Goal: Task Accomplishment & Management: Manage account settings

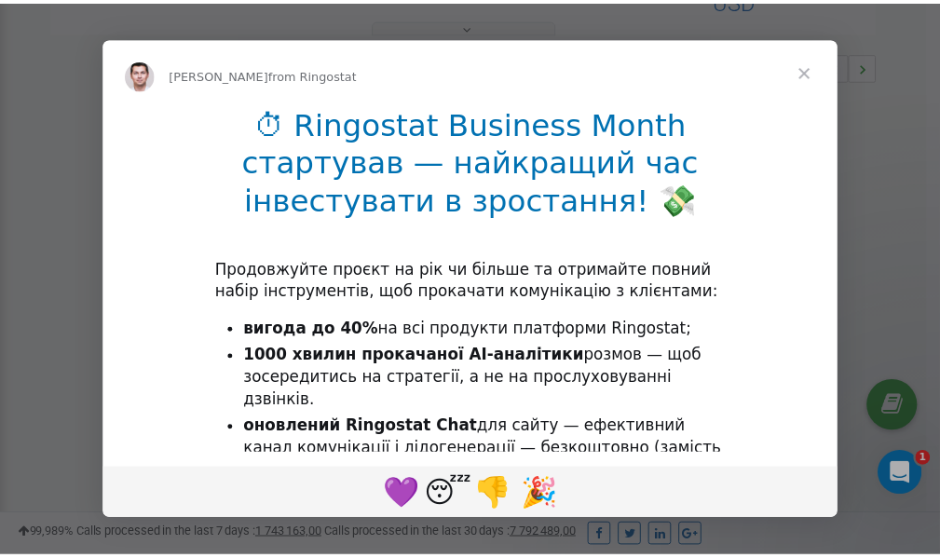
scroll to position [557, 0]
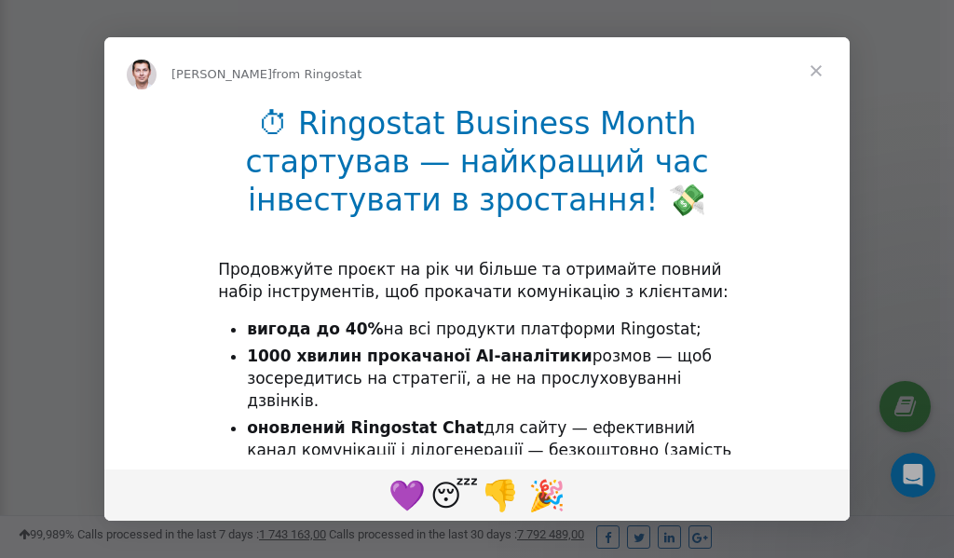
click at [817, 67] on span "Close" at bounding box center [816, 70] width 67 height 67
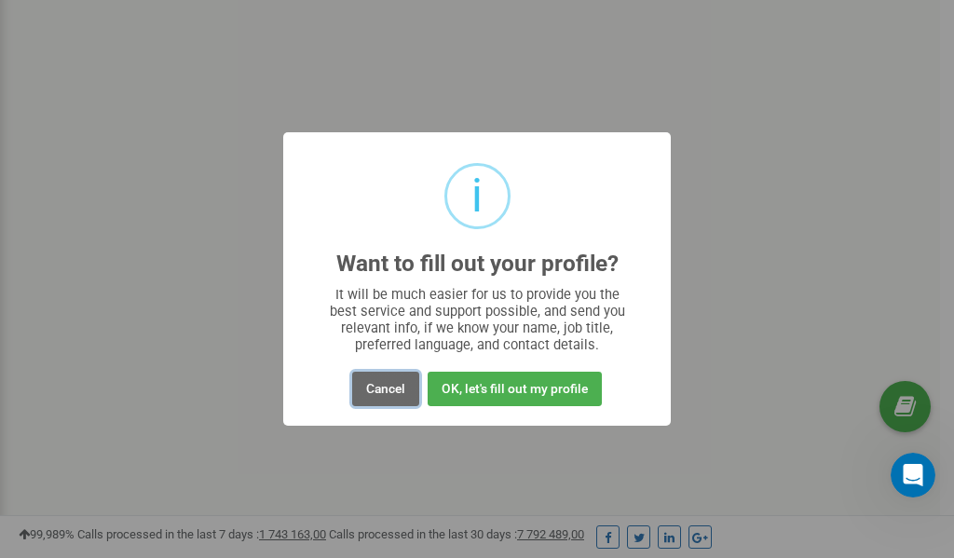
click at [391, 391] on button "Cancel" at bounding box center [385, 389] width 67 height 34
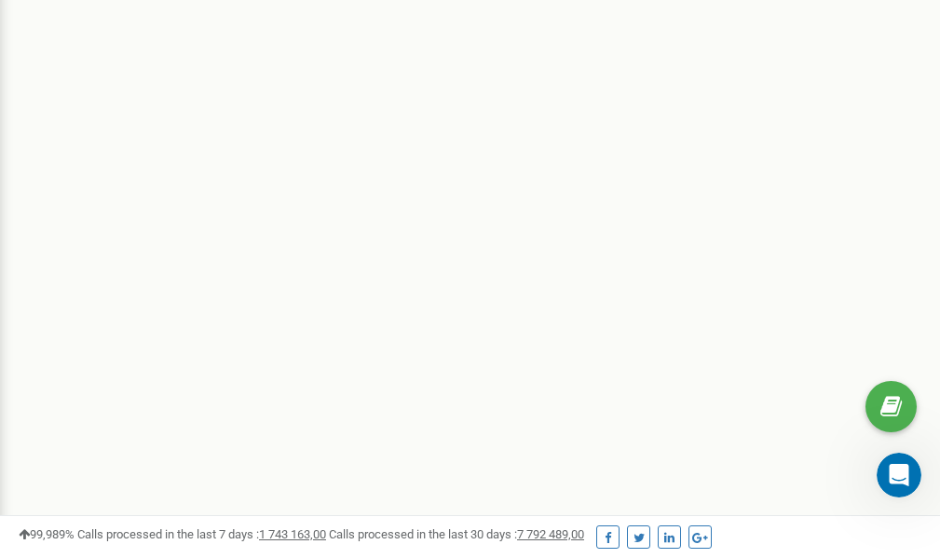
scroll to position [0, 0]
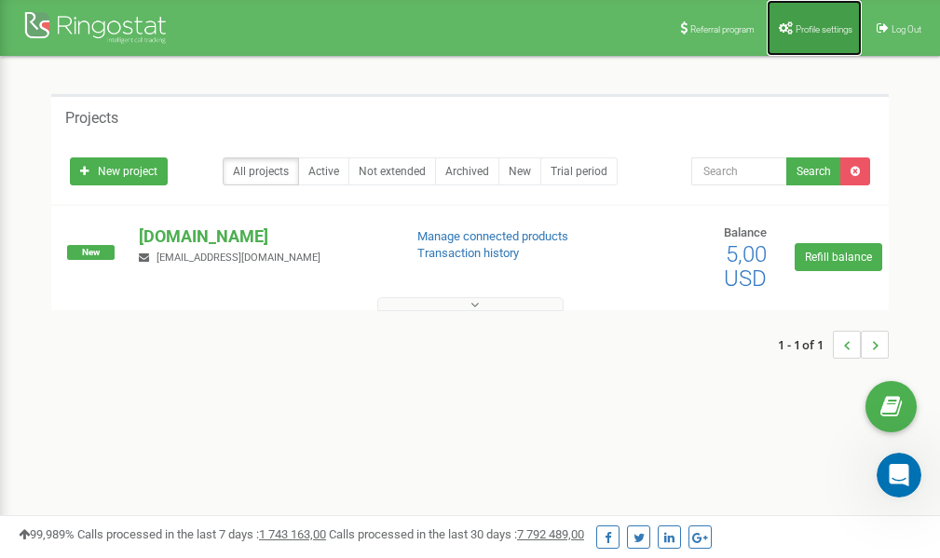
click at [817, 27] on span "Profile settings" at bounding box center [824, 29] width 57 height 10
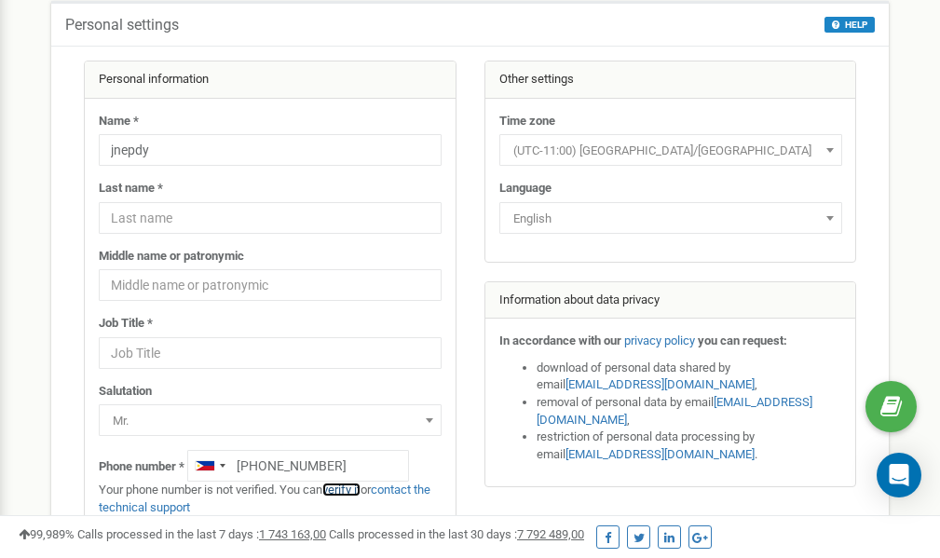
click at [351, 489] on link "verify it" at bounding box center [341, 490] width 38 height 14
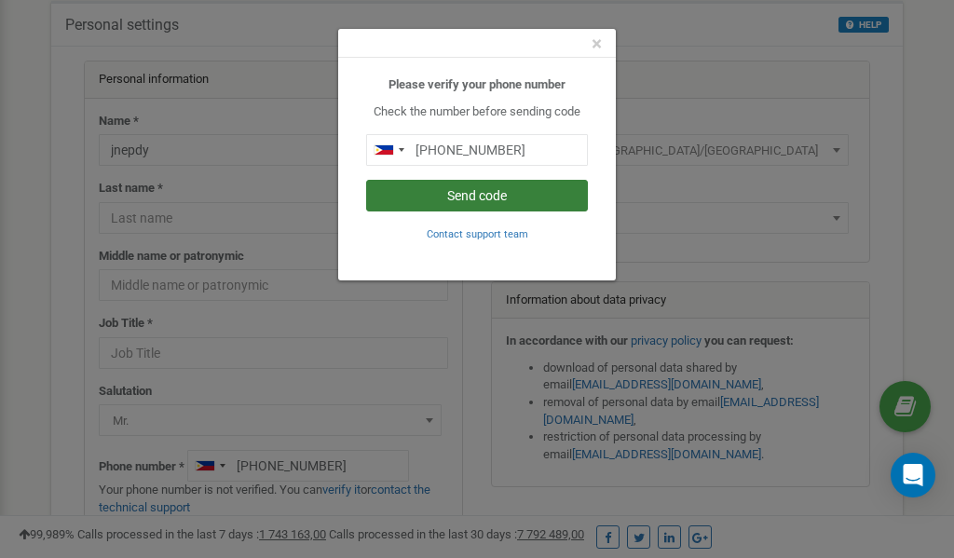
click at [497, 197] on button "Send code" at bounding box center [477, 196] width 222 height 32
